Goal: Information Seeking & Learning: Find specific fact

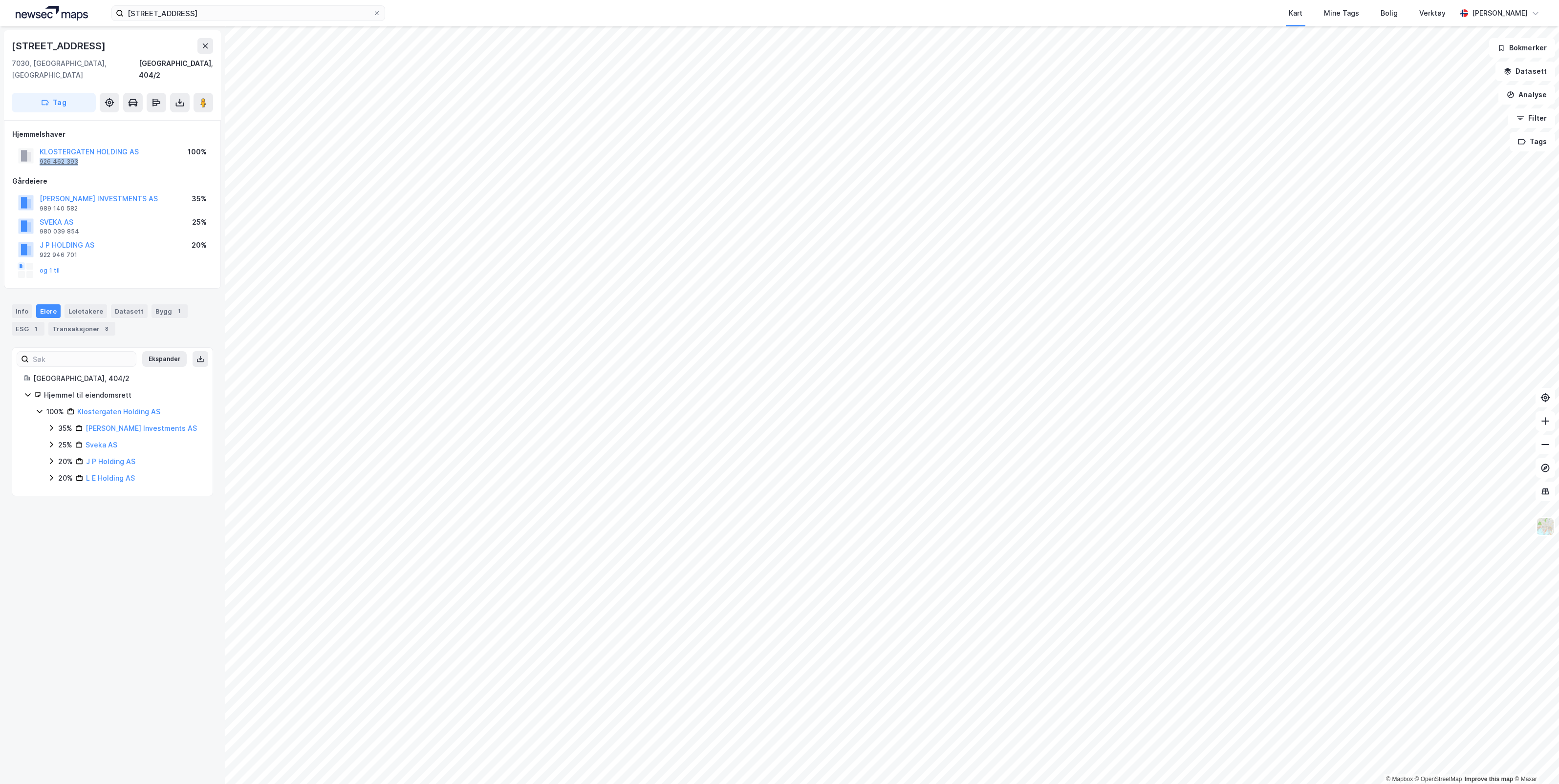
drag, startPoint x: 81, startPoint y: 149, endPoint x: 42, endPoint y: 148, distance: 39.0
click at [42, 148] on div "KLOSTERGATEN HOLDING AS 926 462 393" at bounding box center [89, 155] width 99 height 19
drag, startPoint x: 42, startPoint y: 148, endPoint x: 54, endPoint y: 149, distance: 12.0
copy div "926 462 393"
click at [77, 227] on div "980 039 854" at bounding box center [59, 231] width 39 height 8
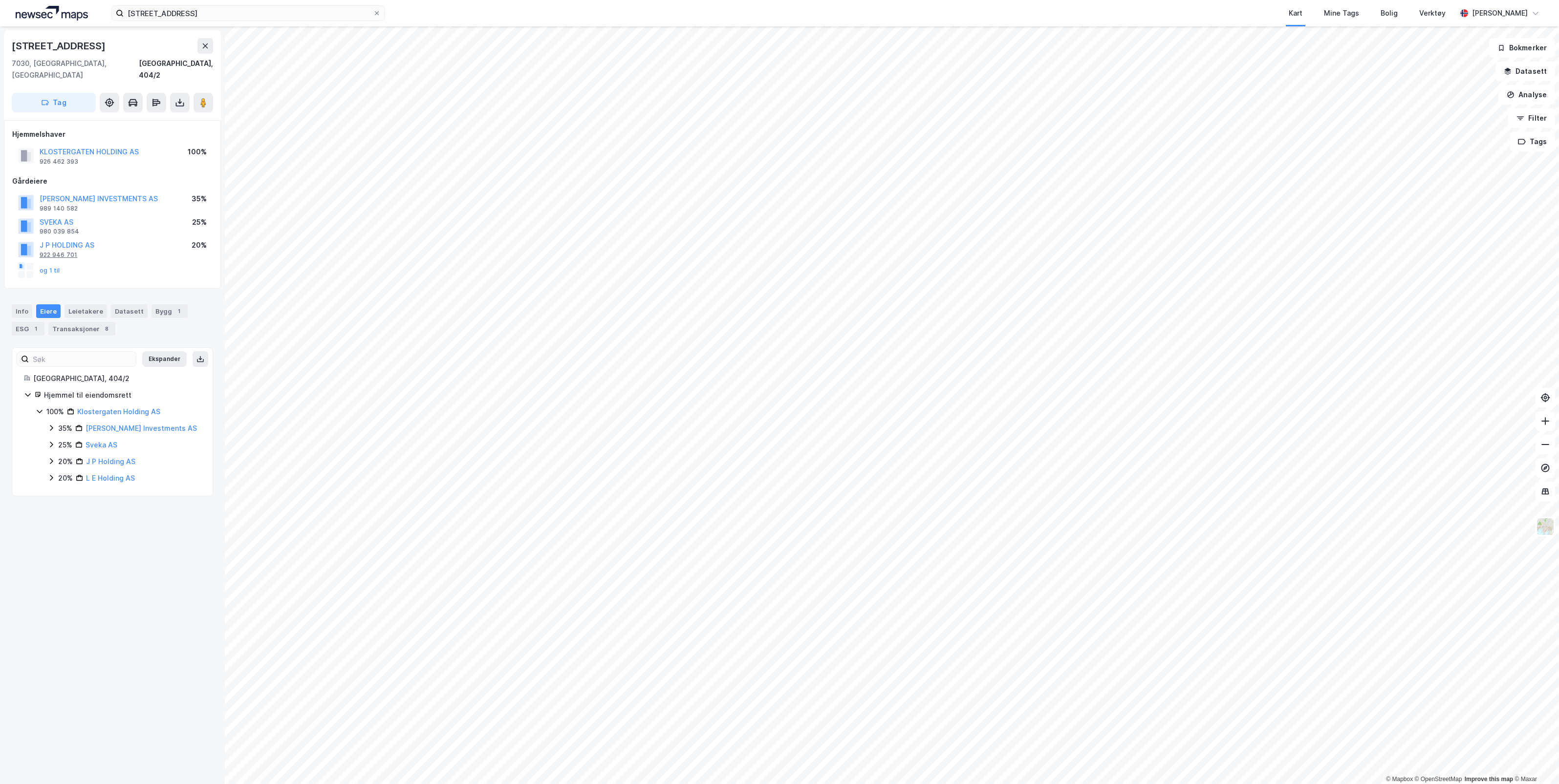
click at [64, 251] on div "922 946 701" at bounding box center [58, 255] width 38 height 8
click at [120, 474] on link "L E Holding AS" at bounding box center [110, 478] width 49 height 8
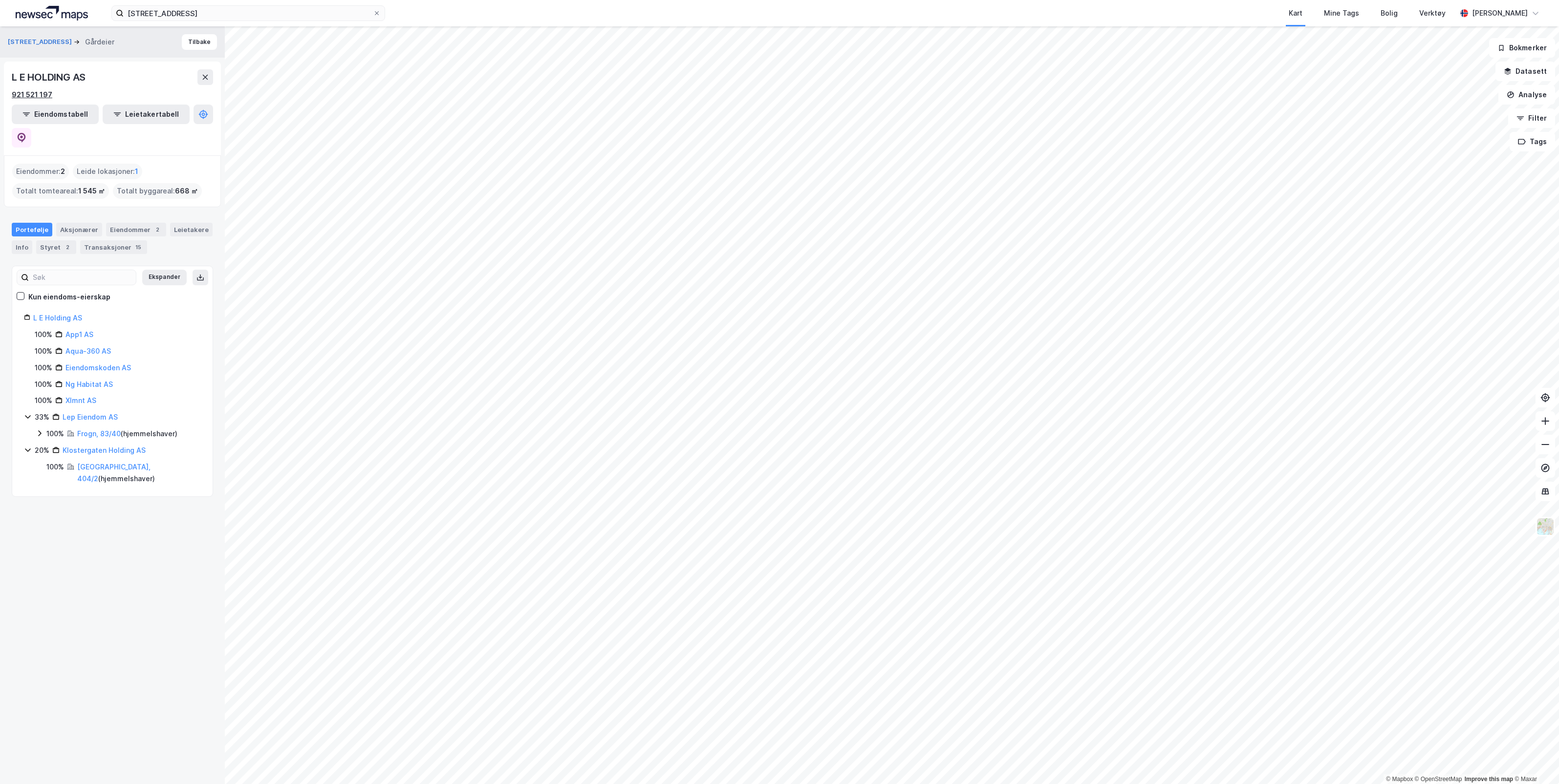
click at [37, 91] on div "921 521 197" at bounding box center [31, 94] width 41 height 11
